Goal: Transaction & Acquisition: Purchase product/service

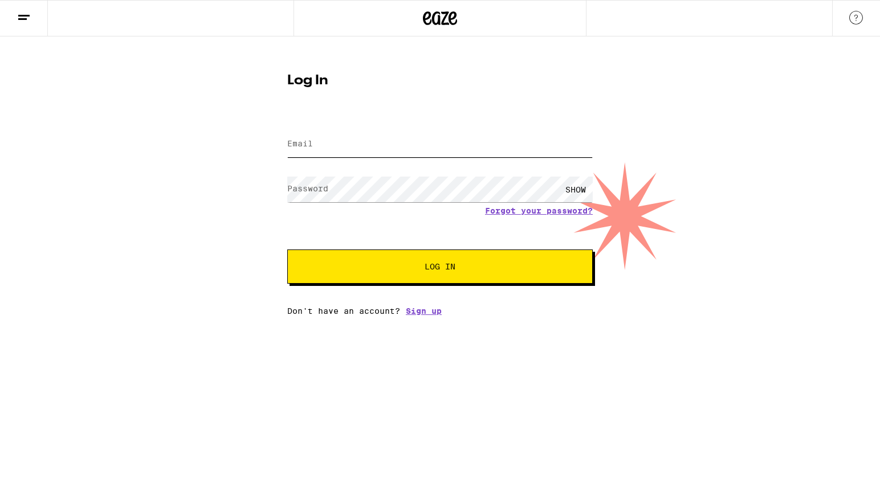
type input "[EMAIL_ADDRESS][DOMAIN_NAME]"
click at [405, 271] on span "Log In" at bounding box center [439, 267] width 213 height 8
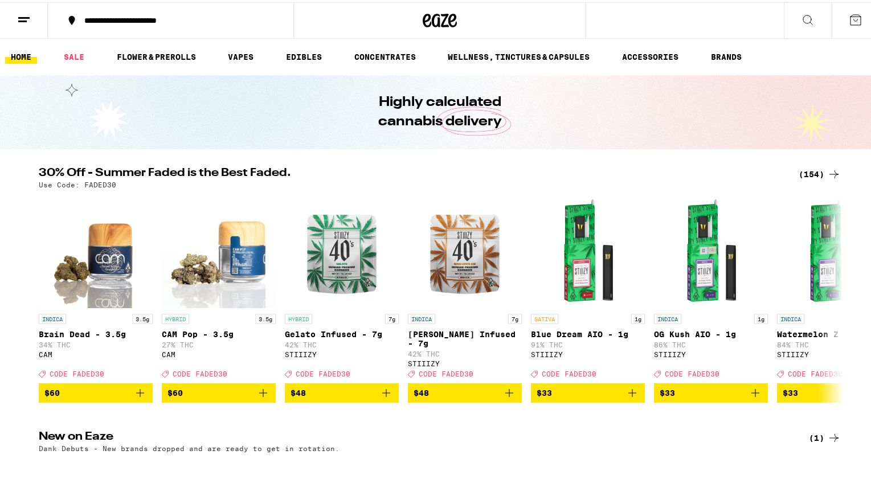
click at [805, 169] on div "(154)" at bounding box center [820, 172] width 42 height 14
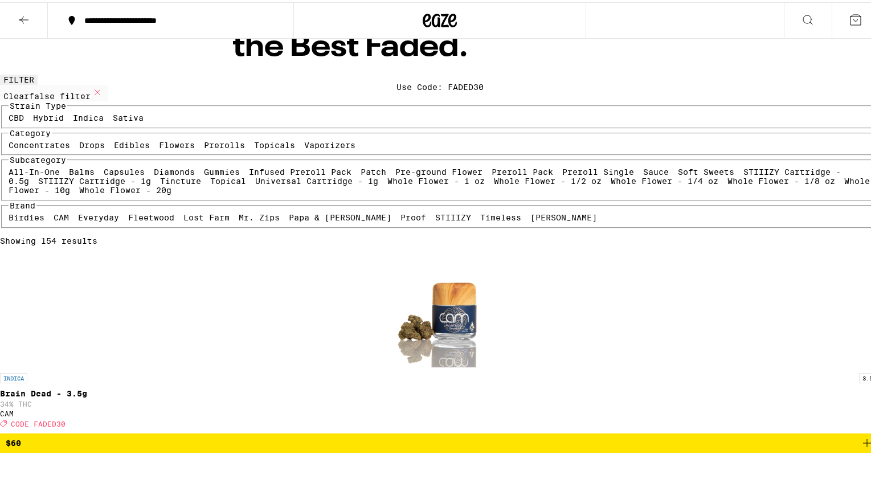
scroll to position [64, 0]
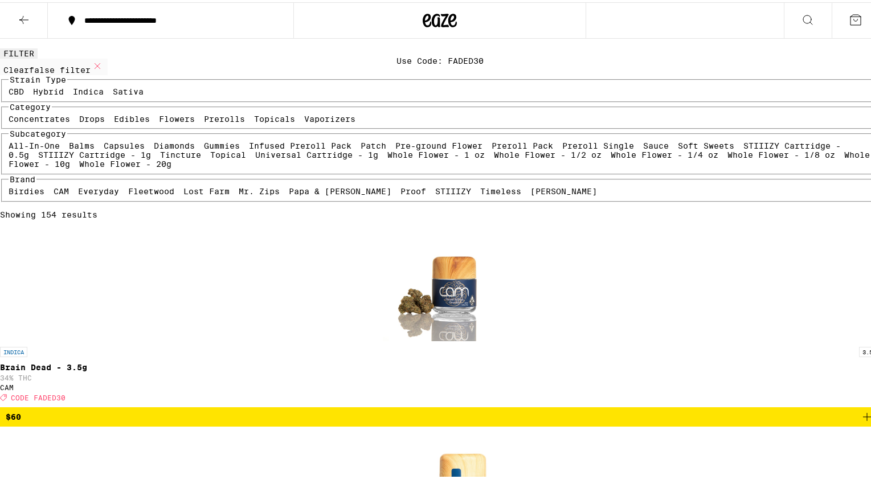
click at [159, 121] on label "Flowers" at bounding box center [177, 116] width 36 height 9
click at [161, 115] on input "Flowers" at bounding box center [161, 114] width 1 height 1
checkbox input "true"
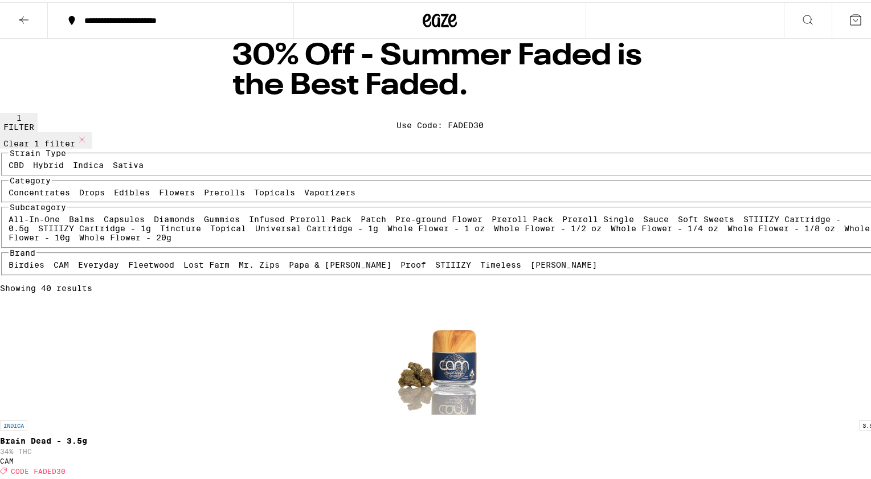
click at [861, 479] on icon "Add to bag" at bounding box center [868, 489] width 14 height 14
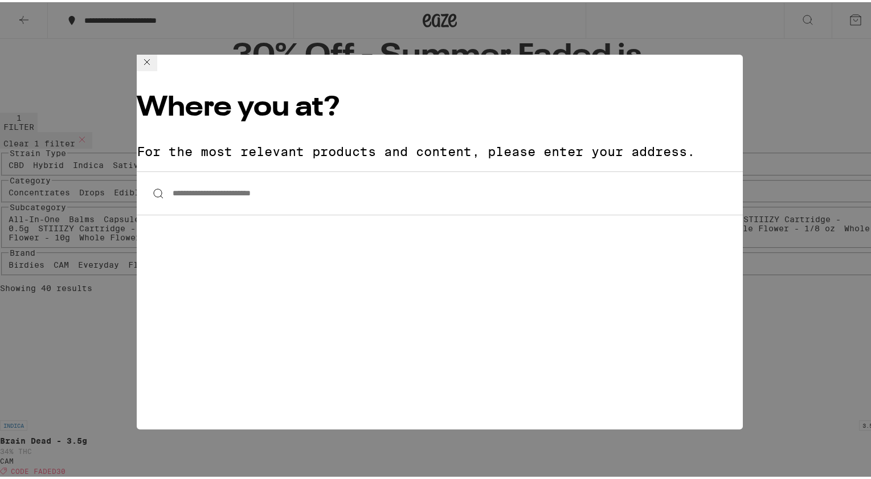
click at [423, 169] on input "**********" at bounding box center [440, 191] width 606 height 44
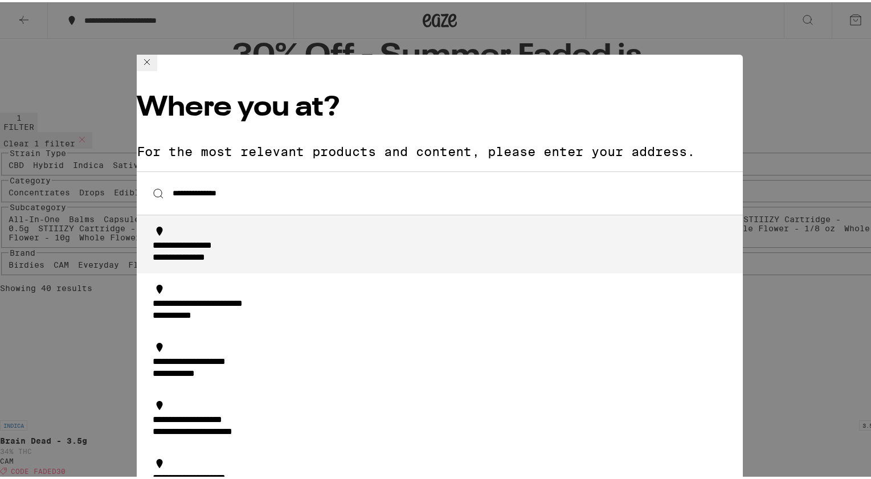
click at [348, 238] on div "**********" at bounding box center [443, 250] width 581 height 24
type input "**********"
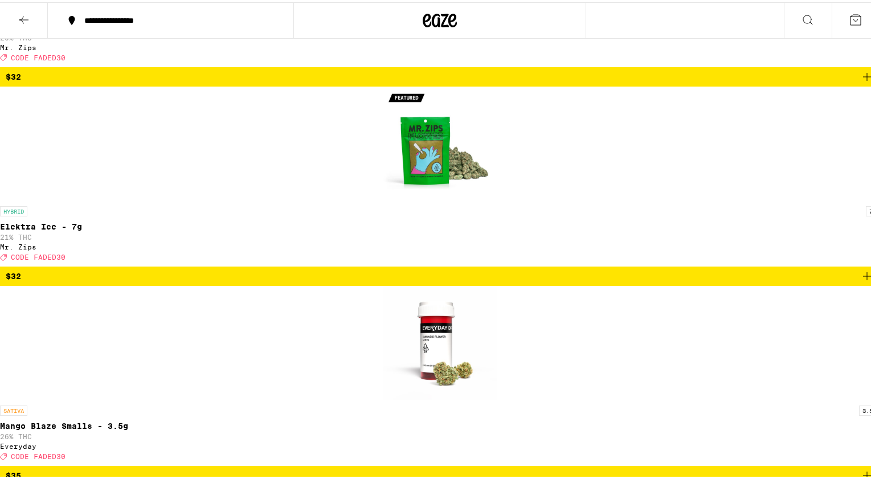
scroll to position [1212, 0]
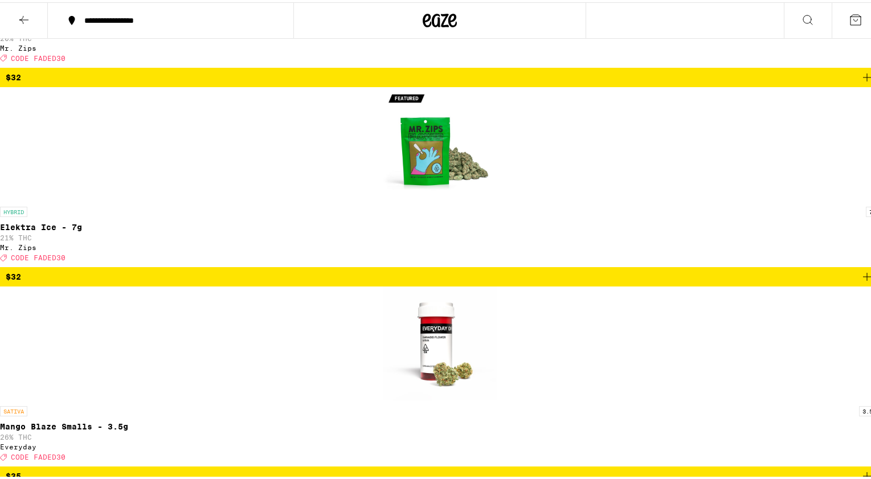
click at [858, 23] on icon at bounding box center [865, 18] width 14 height 14
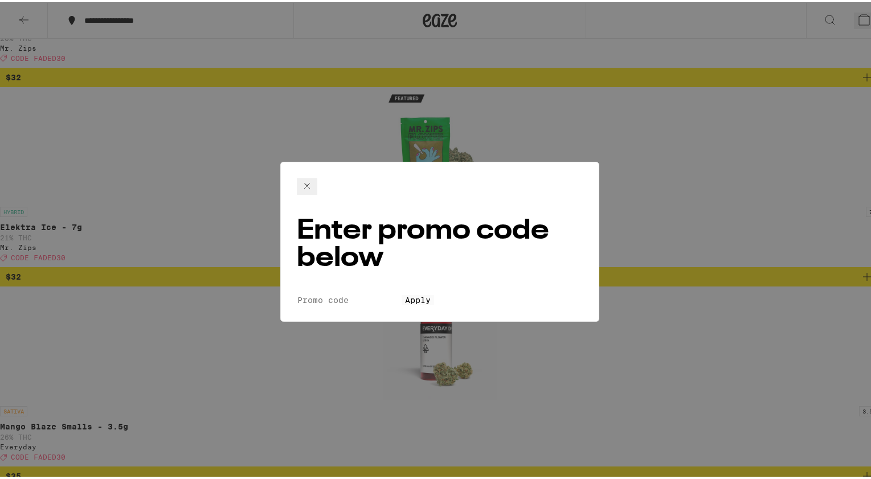
click at [377, 293] on input "Promo Code" at bounding box center [349, 298] width 105 height 10
type input "FADED30"
click at [402, 293] on button "Apply" at bounding box center [418, 298] width 32 height 10
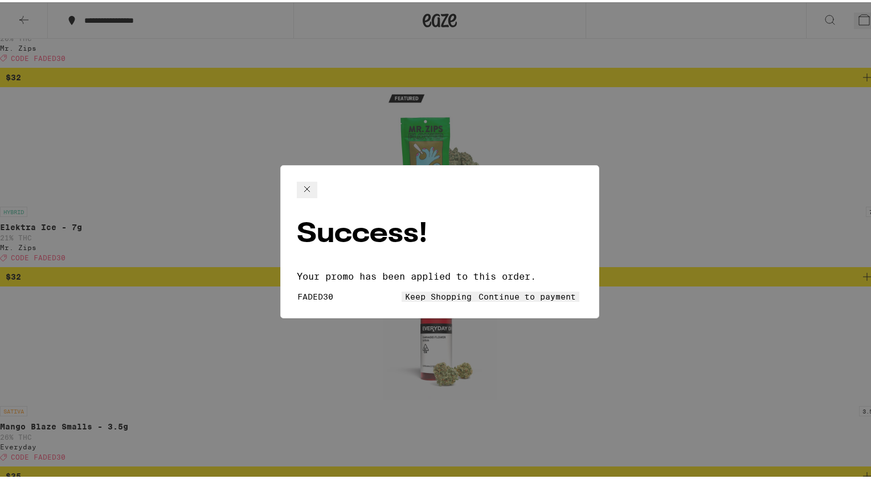
click at [540, 290] on button "Continue to payment" at bounding box center [527, 295] width 104 height 10
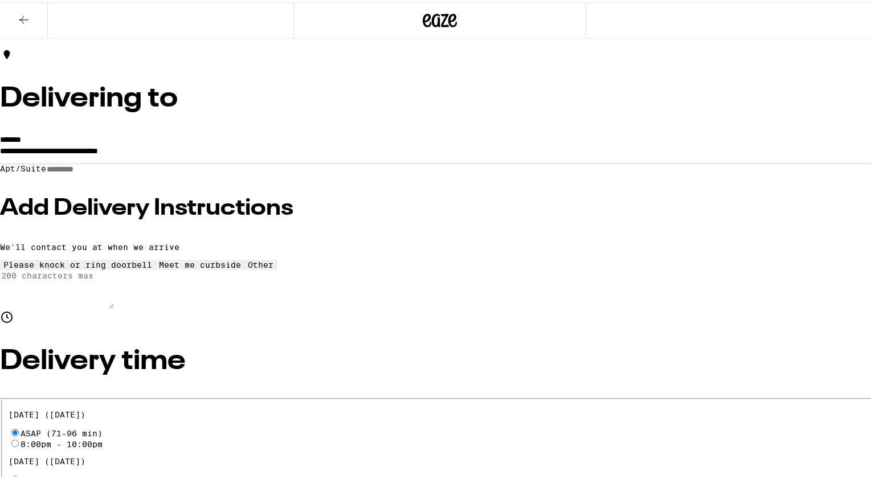
scroll to position [333, 0]
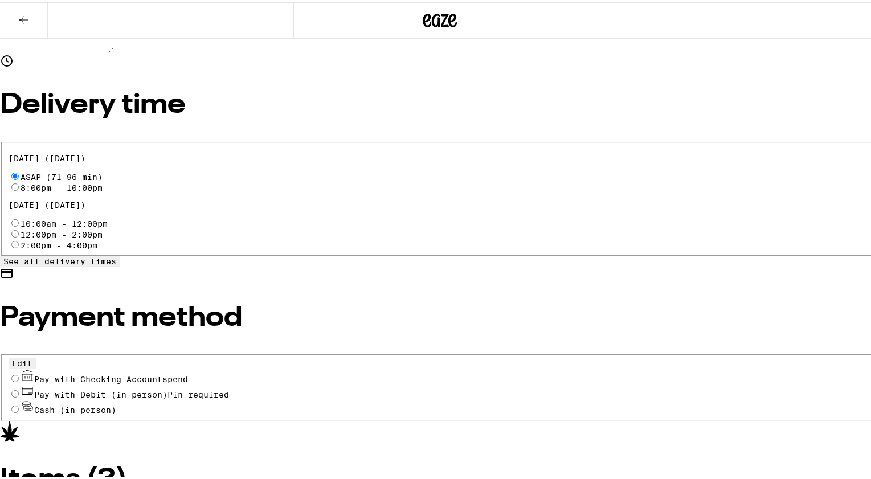
click at [19, 373] on input "Pay with Checking Account spend" at bounding box center [14, 376] width 7 height 7
radio input "true"
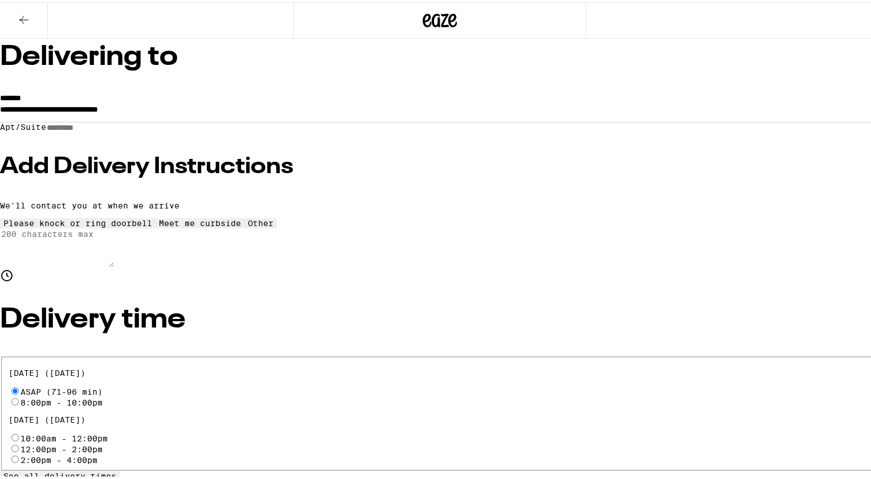
scroll to position [118, 0]
type input "5"
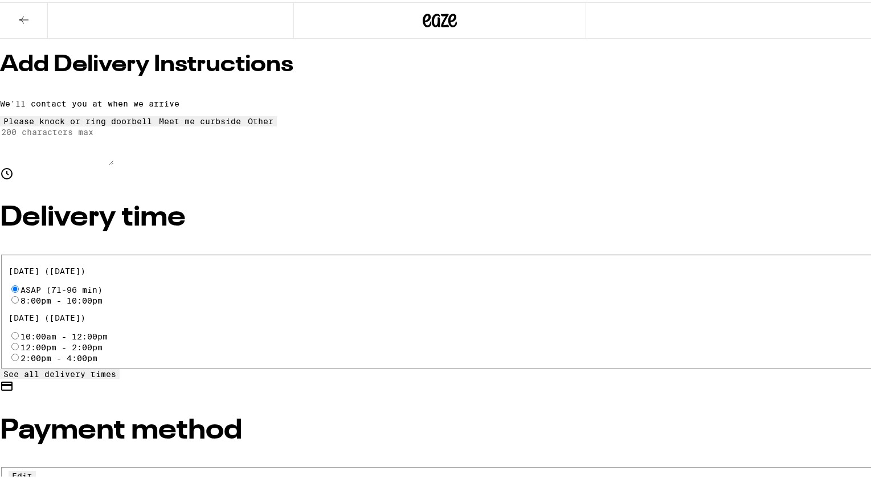
scroll to position [0, 0]
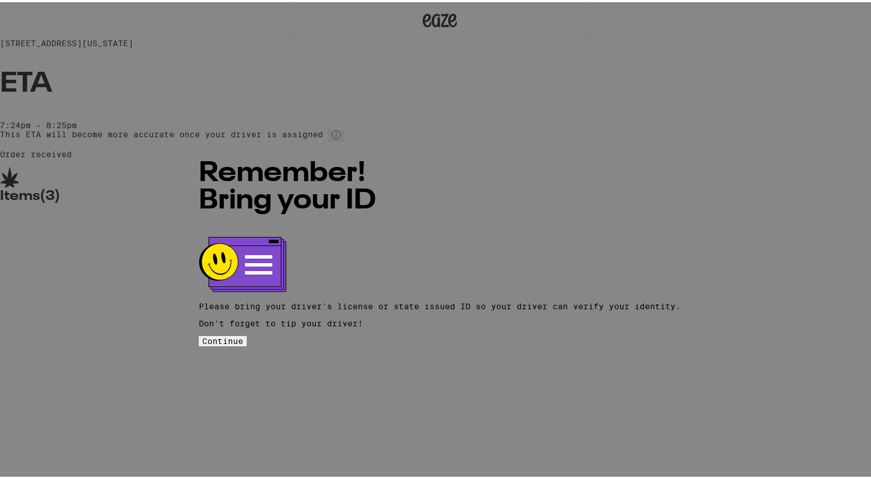
click at [247, 334] on button "Continue" at bounding box center [223, 339] width 48 height 10
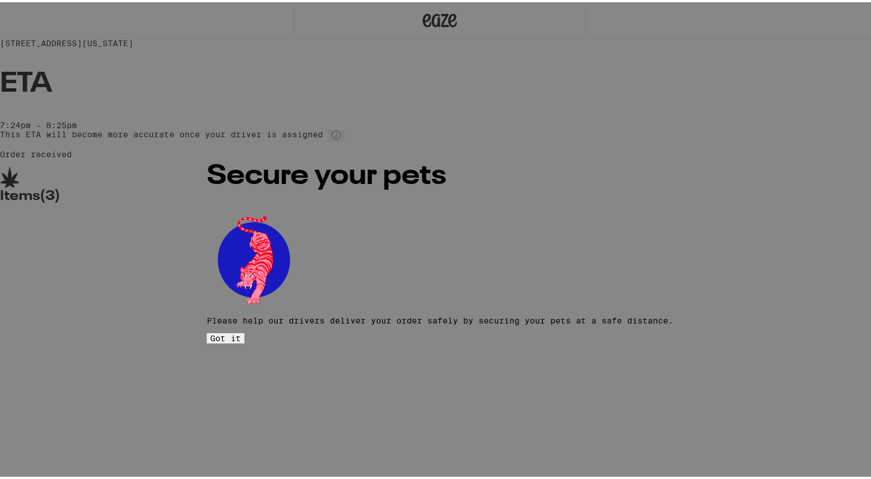
click at [241, 332] on span "Got it" at bounding box center [225, 336] width 31 height 9
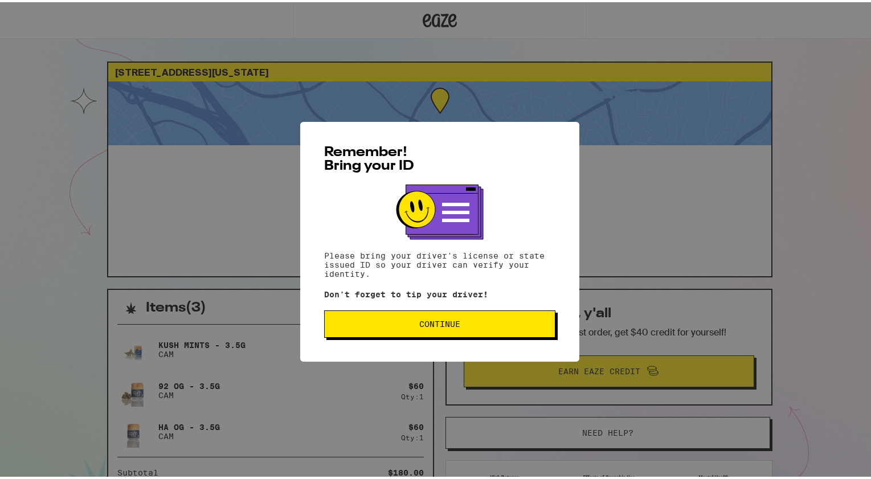
click at [442, 324] on span "Continue" at bounding box center [440, 322] width 41 height 8
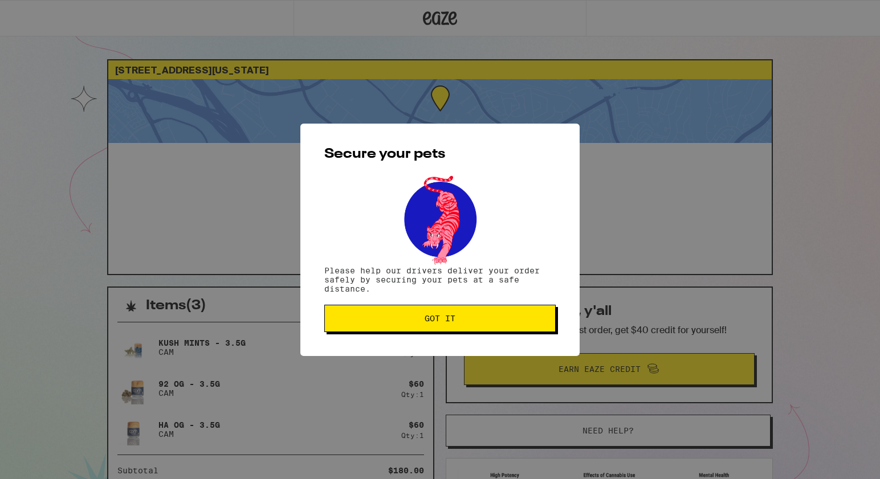
click at [454, 336] on div "Secure your pets Please help our drivers deliver your order safely by securing …" at bounding box center [439, 240] width 279 height 233
click at [452, 328] on button "Got it" at bounding box center [439, 318] width 231 height 27
